Goal: Information Seeking & Learning: Find specific page/section

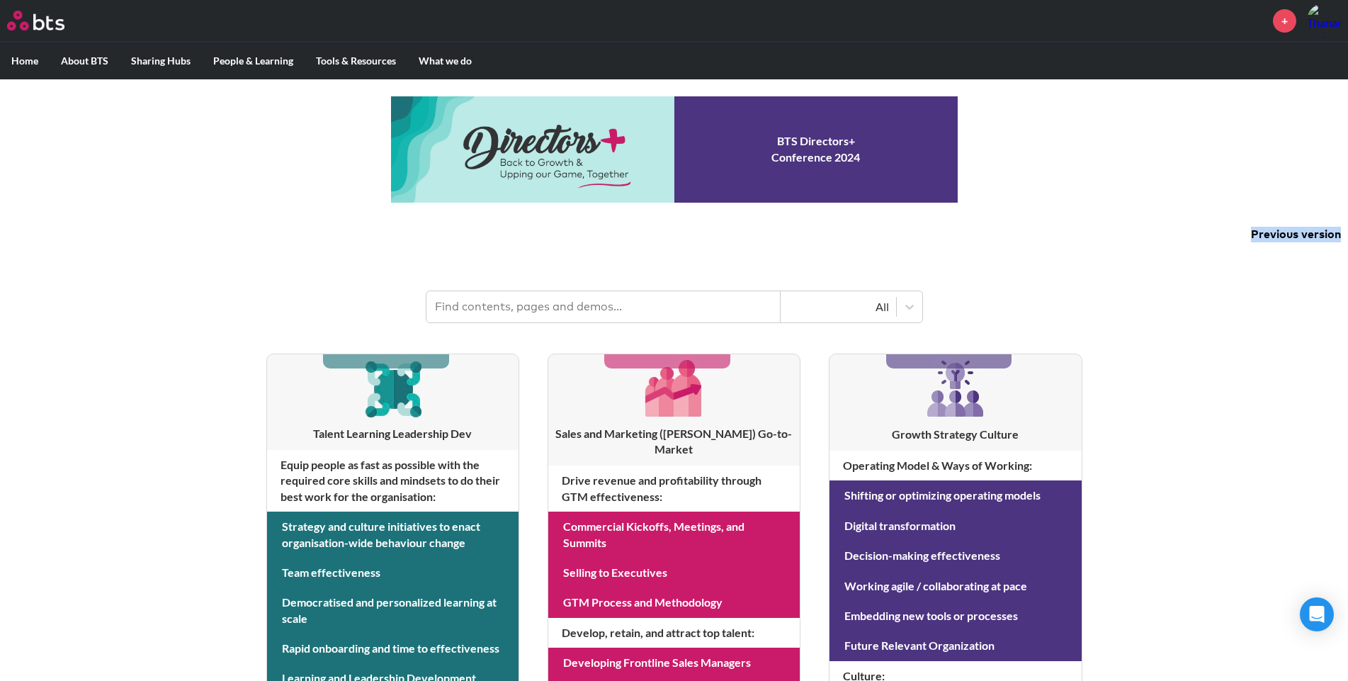
drag, startPoint x: 716, startPoint y: 227, endPoint x: 716, endPoint y: 302, distance: 74.4
click at [716, 302] on div "MENU + Home About BTS Who we are How we work: Policies, Toolkits and Guidance I…" at bounding box center [674, 606] width 1348 height 1213
click at [716, 302] on input "text" at bounding box center [603, 306] width 354 height 31
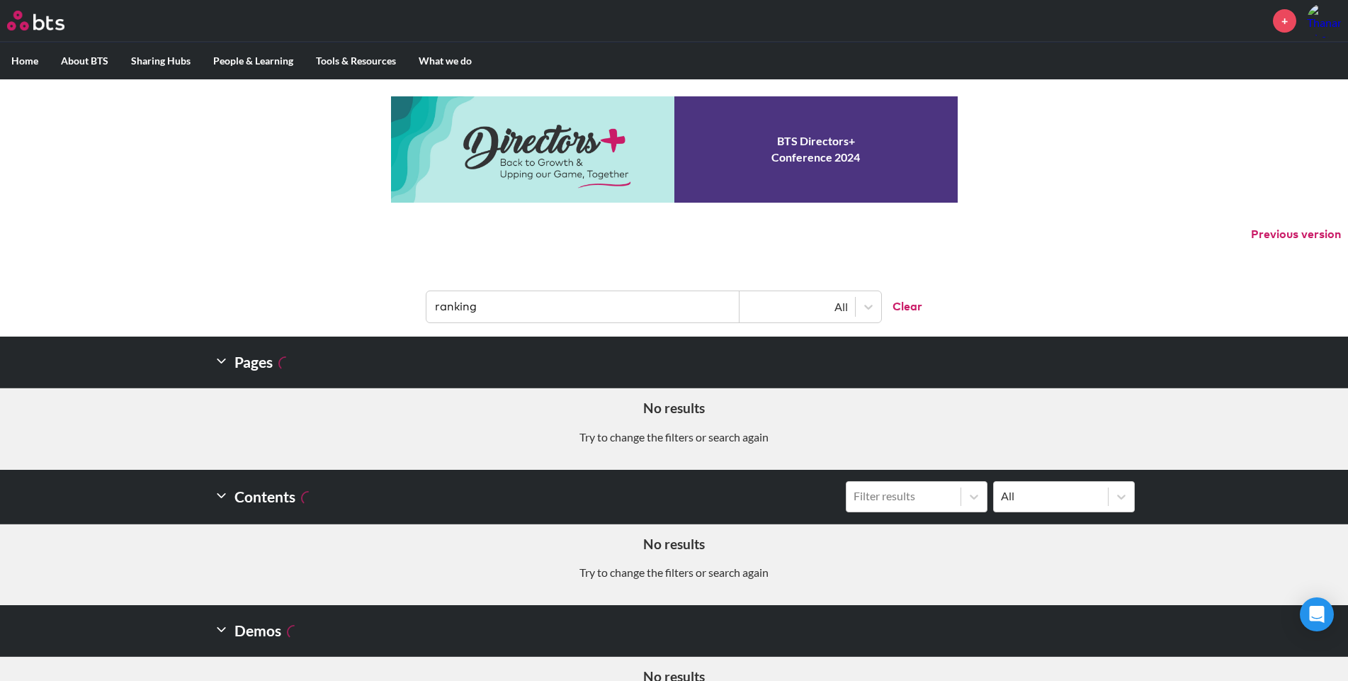
type input "ranking"
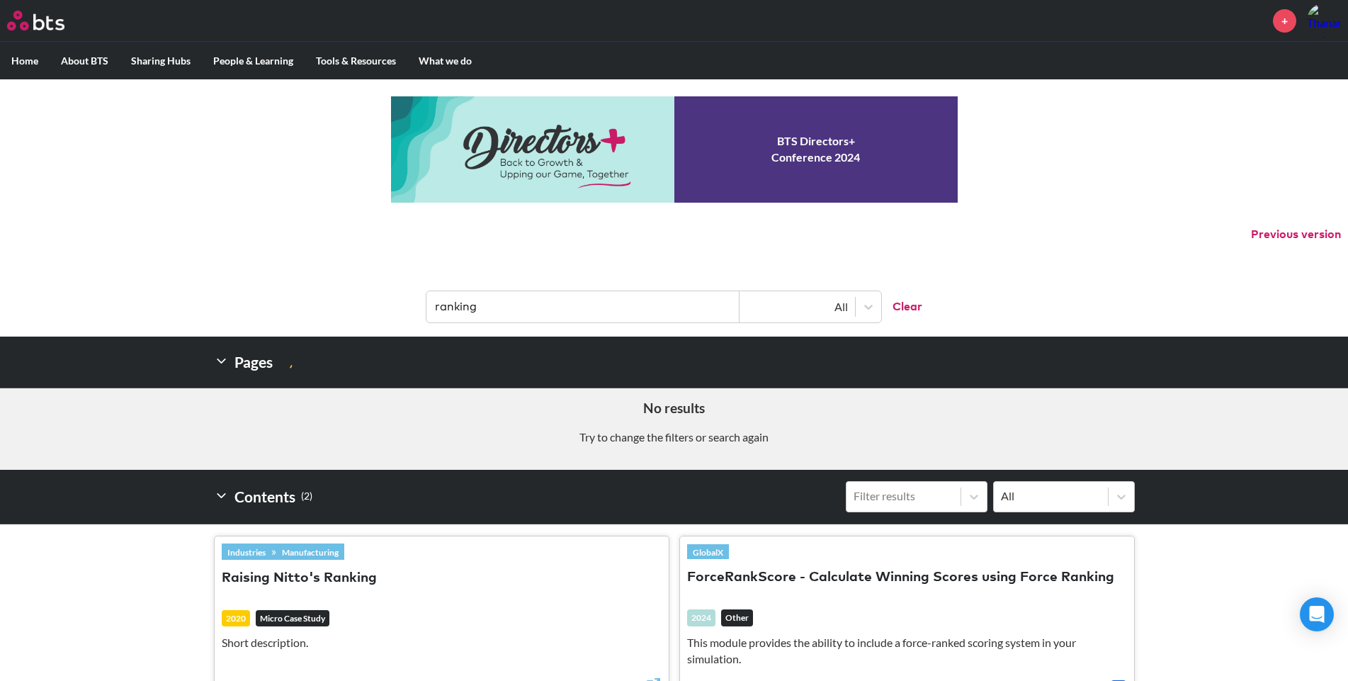
scroll to position [1, 0]
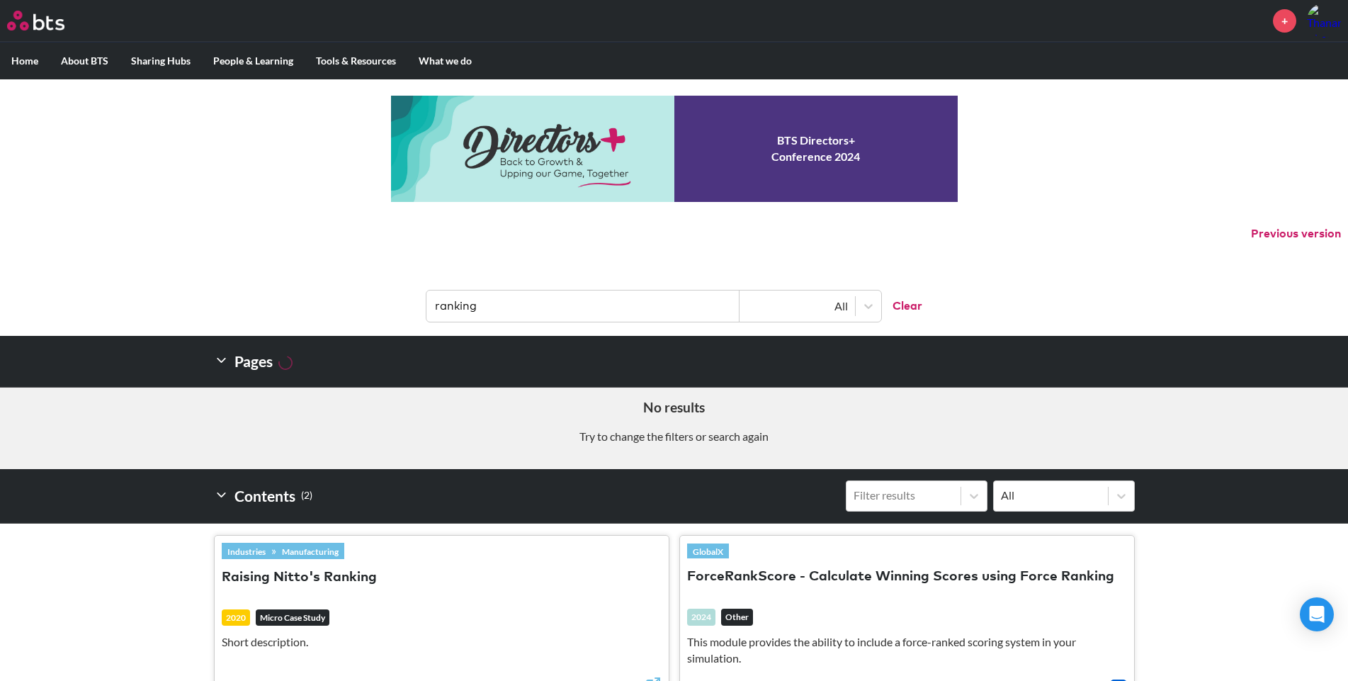
click at [18, 23] on img at bounding box center [35, 21] width 57 height 20
